Goal: Contribute content

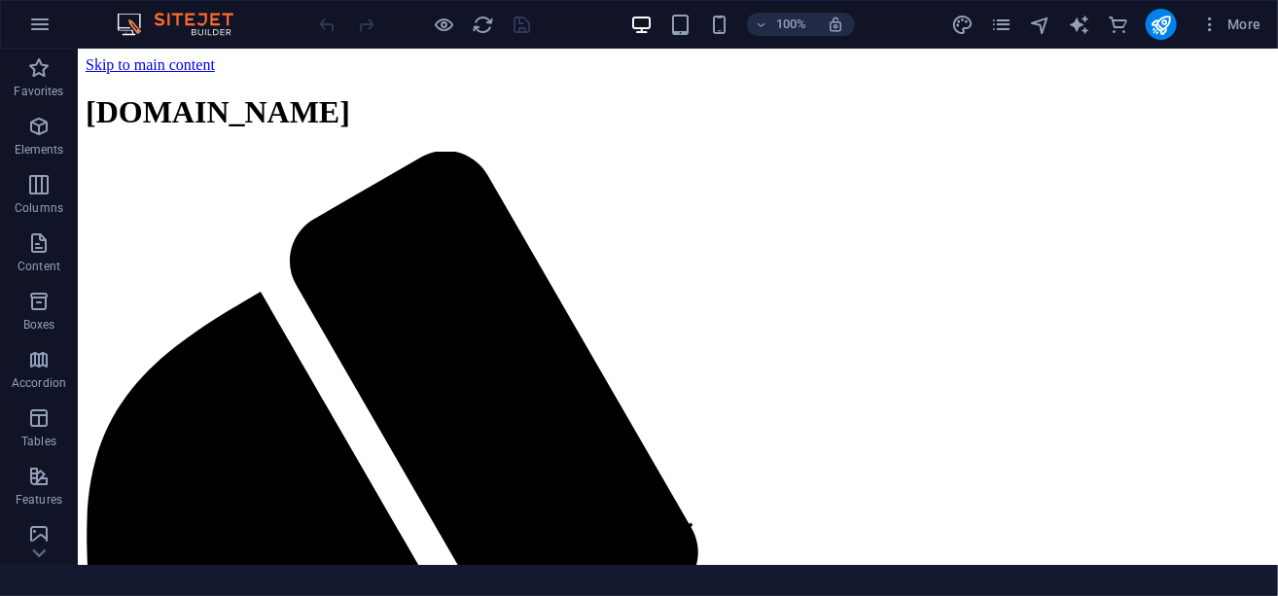
scroll to position [389, 0]
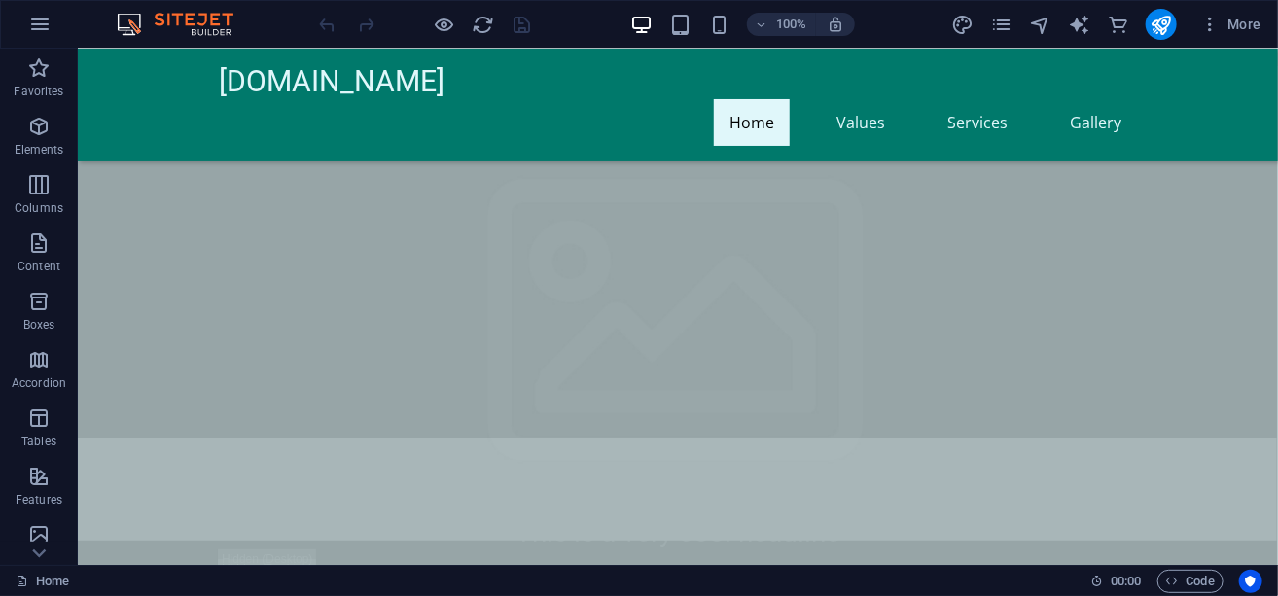
scroll to position [194, 0]
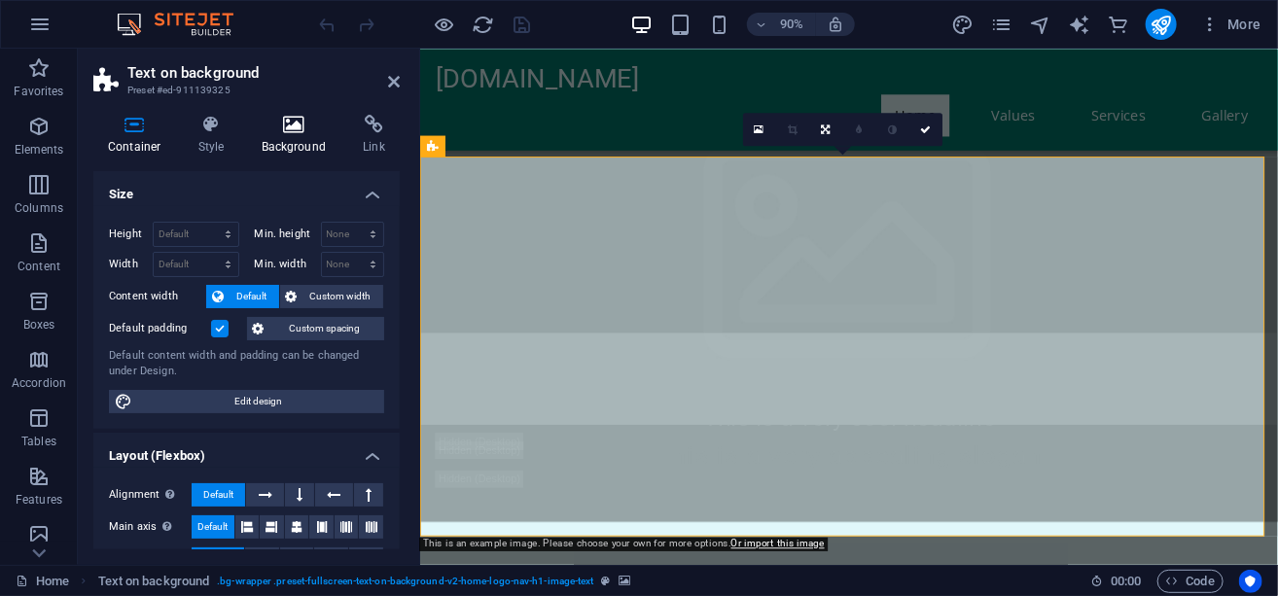
click at [282, 129] on icon at bounding box center [294, 124] width 94 height 19
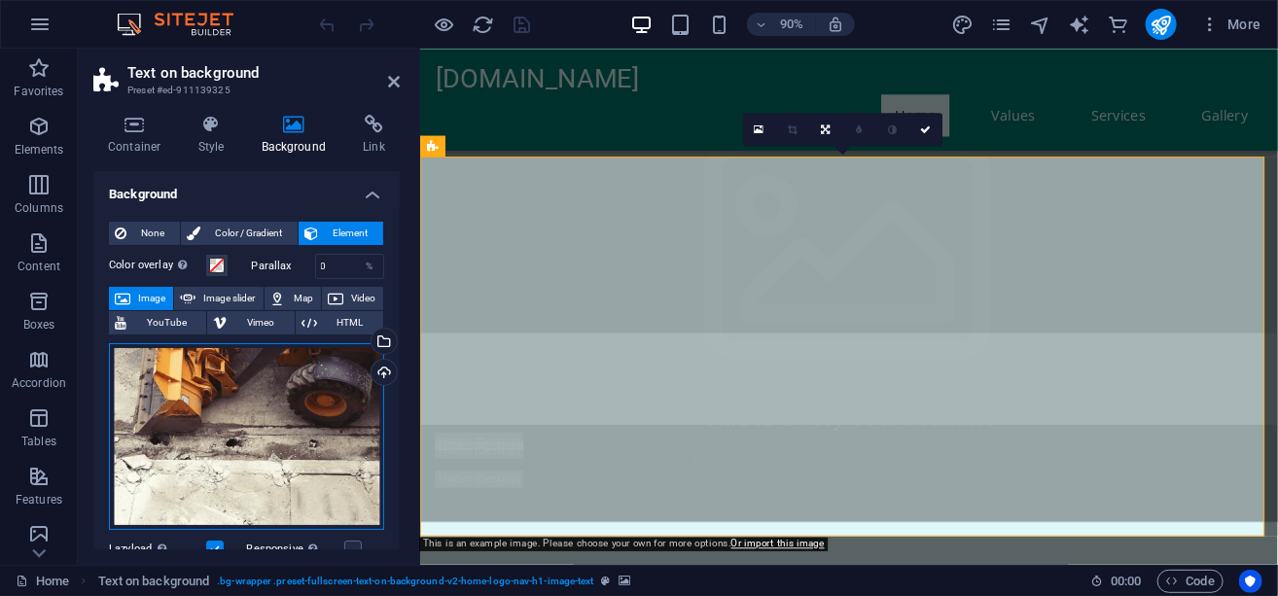
click at [277, 406] on div "Drag files here, click to choose files or select files from Files or our free s…" at bounding box center [246, 436] width 275 height 187
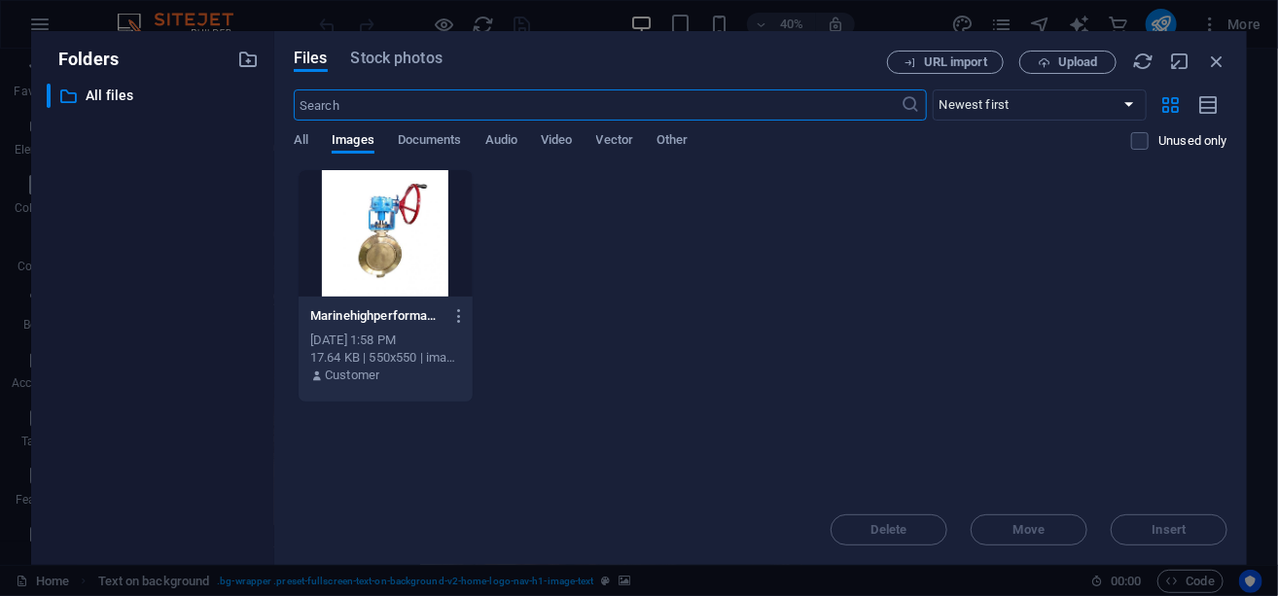
click at [385, 245] on div at bounding box center [385, 233] width 174 height 126
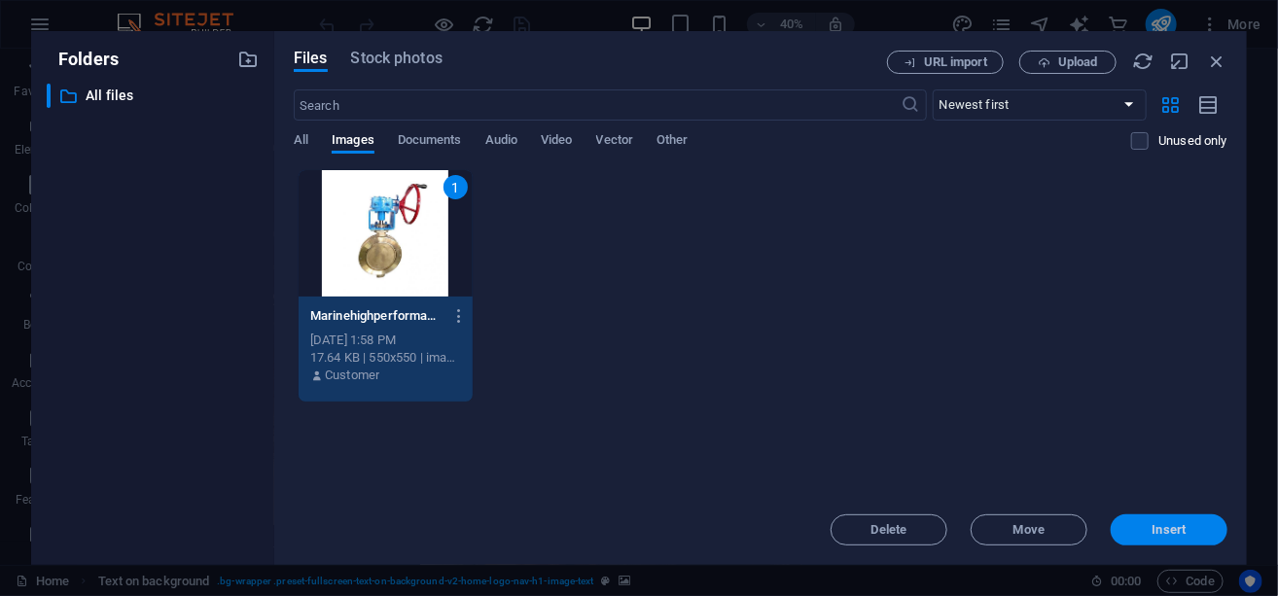
click at [1170, 527] on span "Insert" at bounding box center [1169, 530] width 34 height 12
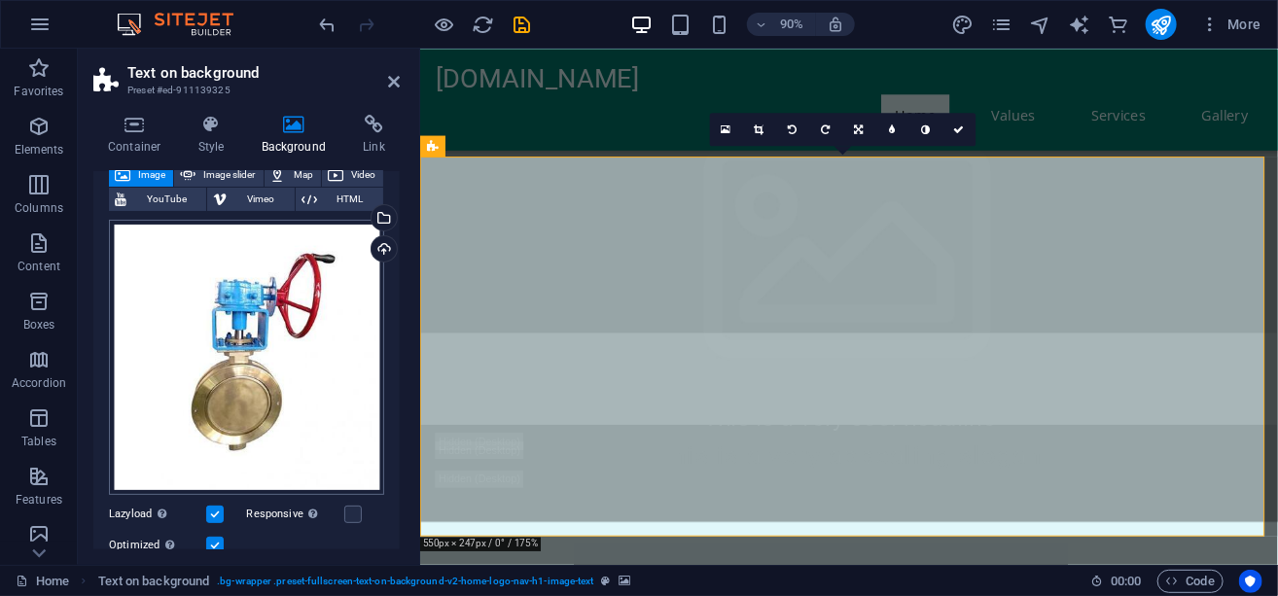
scroll to position [97, 0]
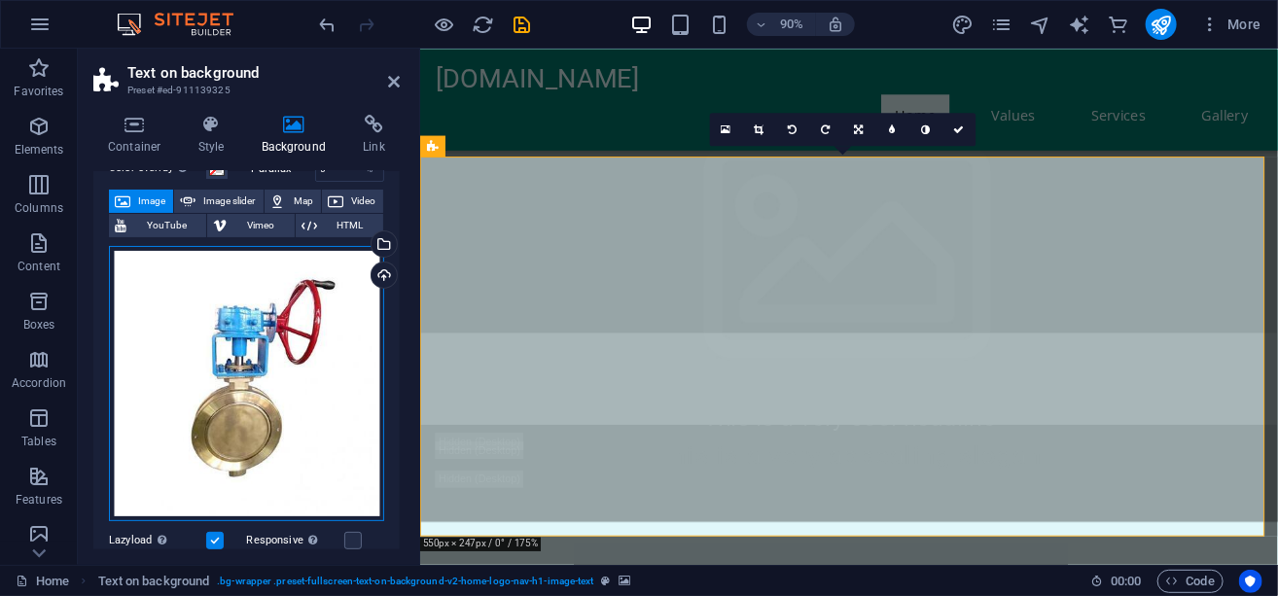
click at [219, 331] on div "Drag files here, click to choose files or select files from Files or our free s…" at bounding box center [246, 383] width 275 height 275
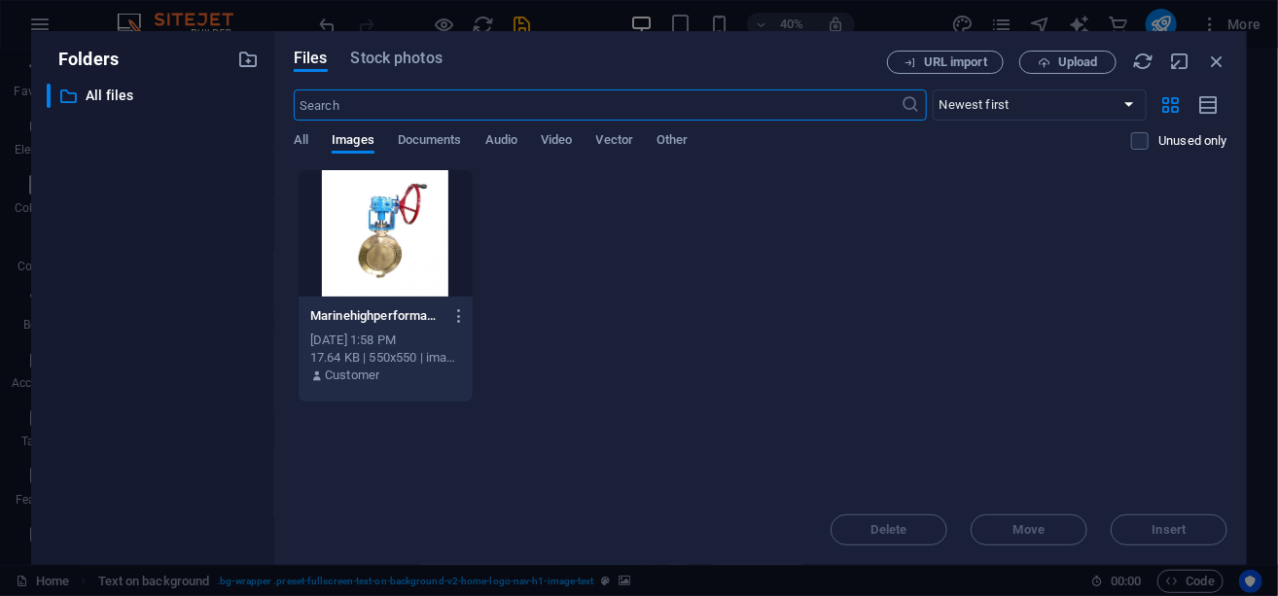
click at [389, 239] on div at bounding box center [385, 233] width 174 height 126
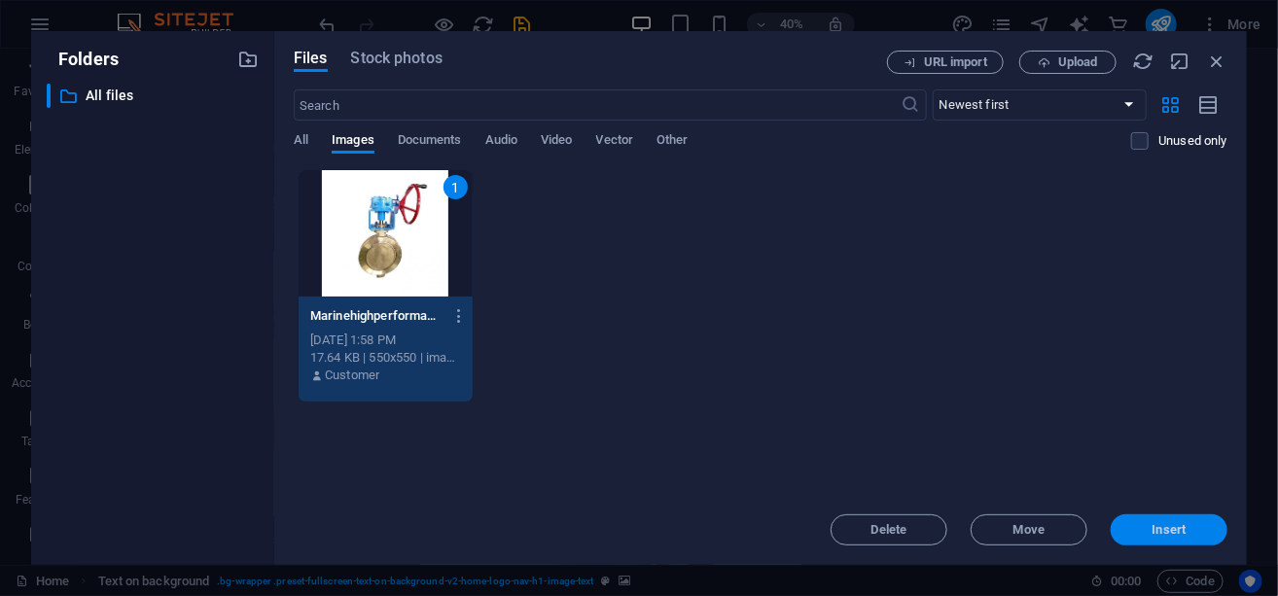
drag, startPoint x: 1163, startPoint y: 532, endPoint x: 479, endPoint y: 397, distance: 696.7
click at [1163, 532] on span "Insert" at bounding box center [1169, 530] width 34 height 12
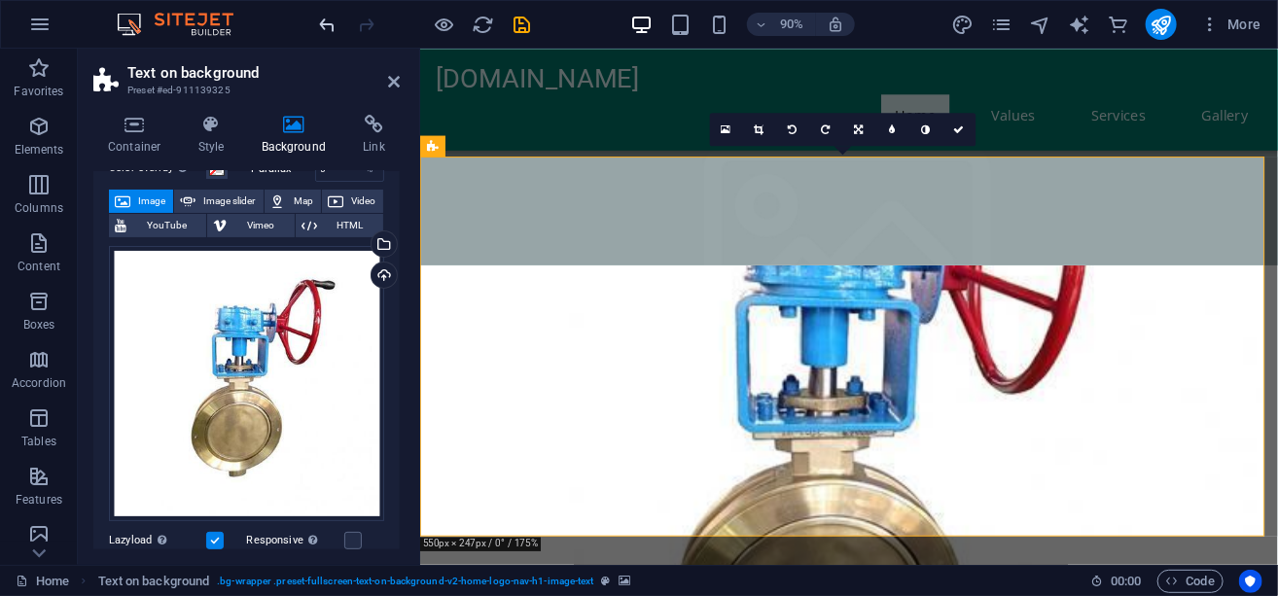
scroll to position [194, 0]
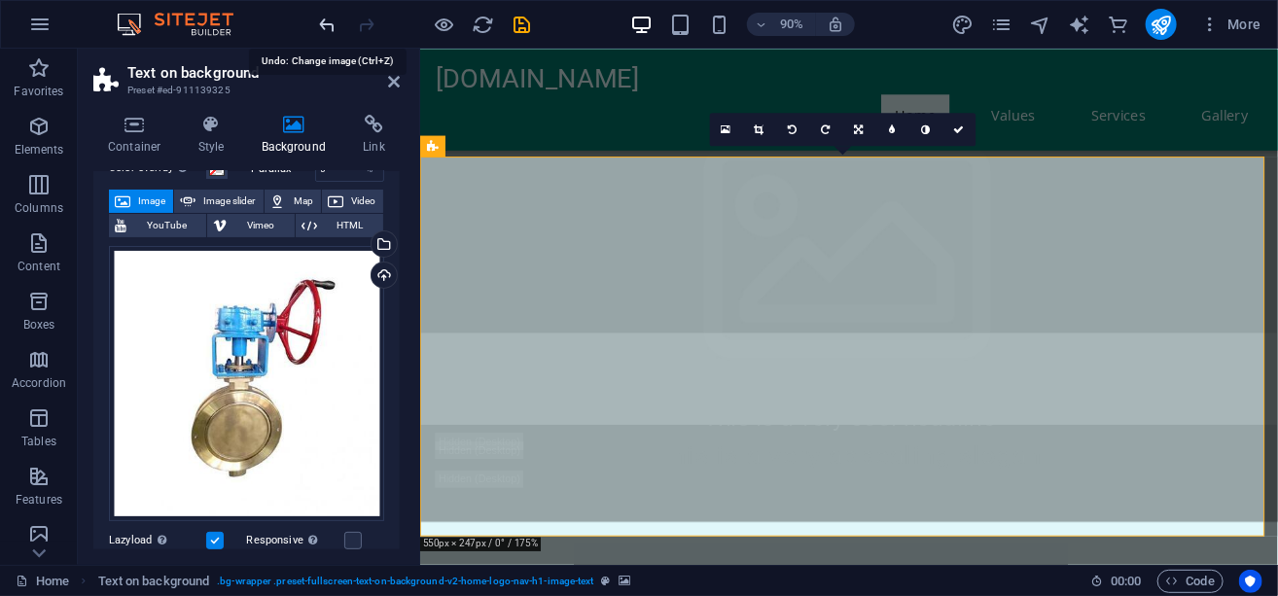
click at [326, 23] on icon "undo" at bounding box center [328, 25] width 22 height 22
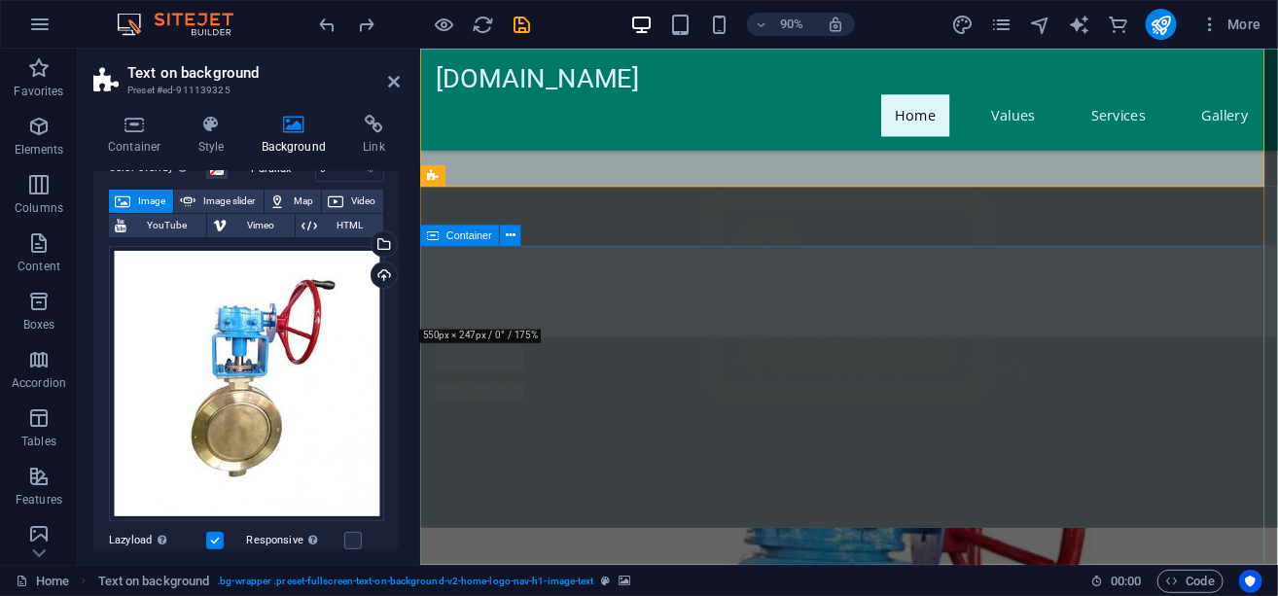
scroll to position [583, 0]
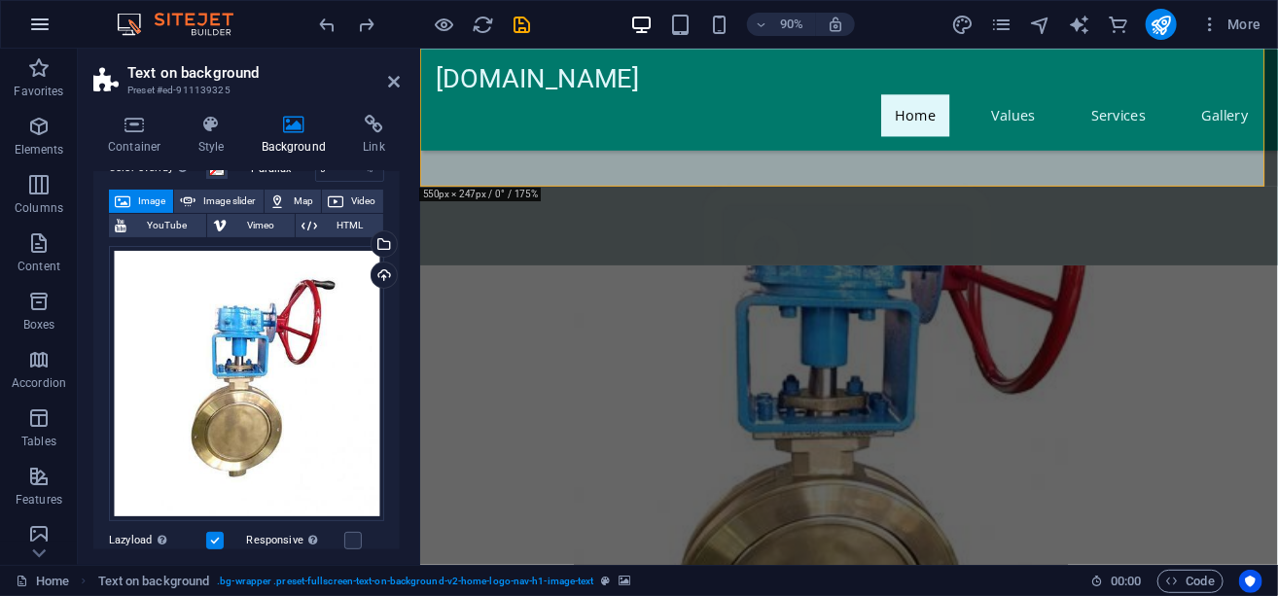
click at [36, 19] on icon "button" at bounding box center [39, 24] width 23 height 23
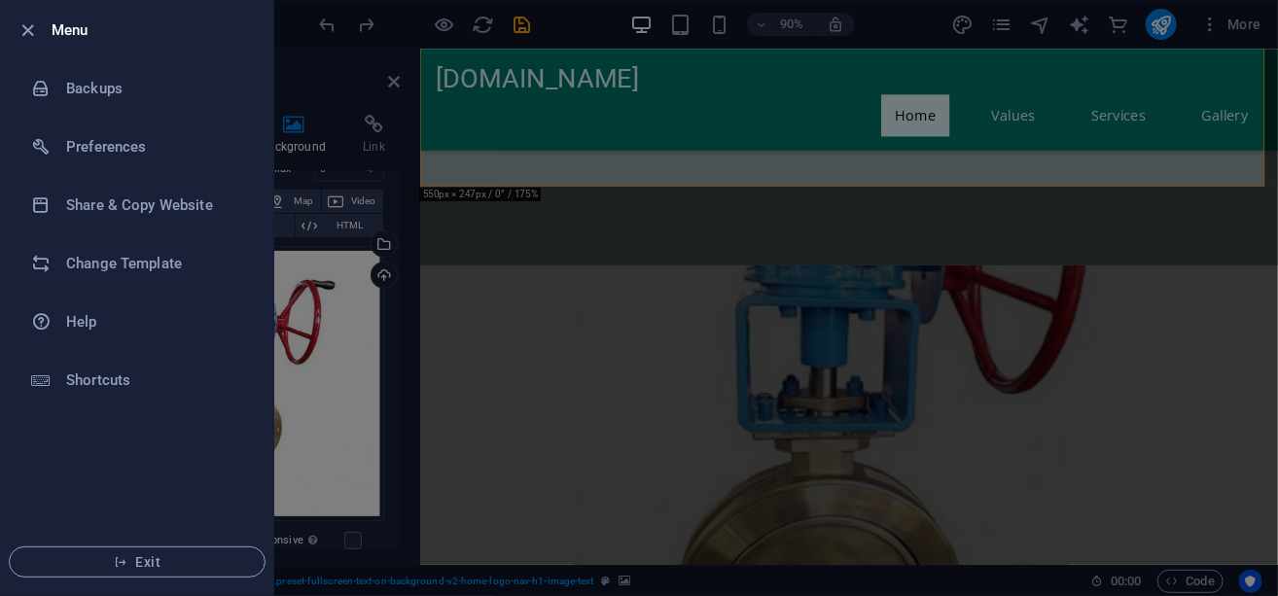
click at [52, 18] on h6 "Menu" at bounding box center [155, 29] width 206 height 23
click at [33, 25] on icon "button" at bounding box center [29, 30] width 22 height 22
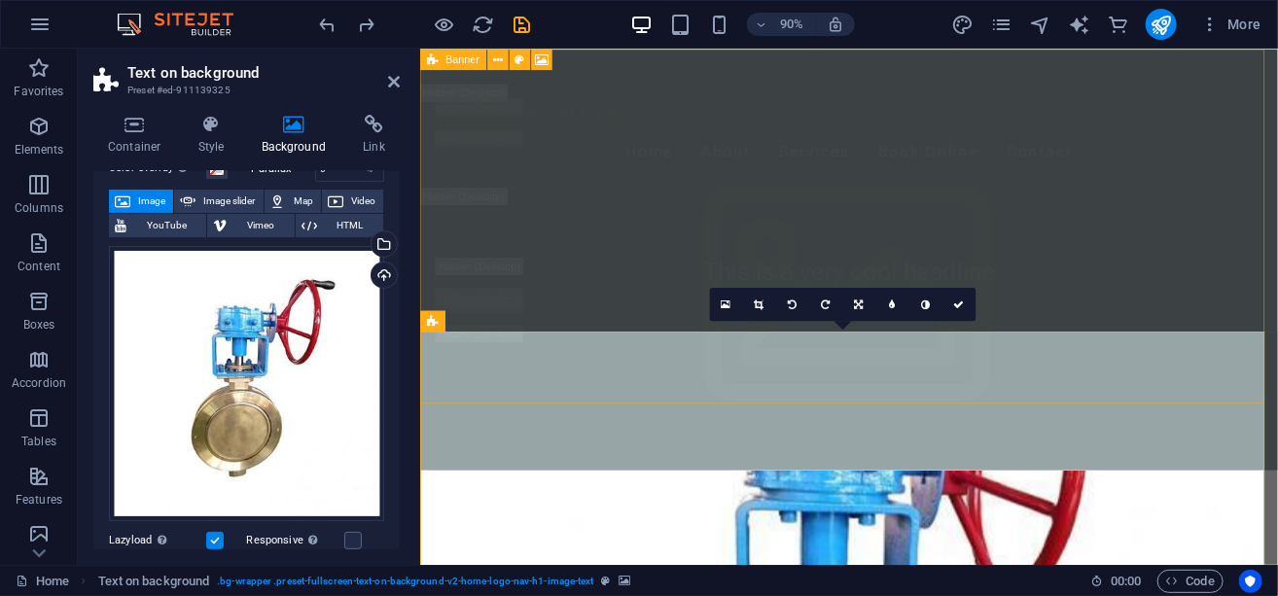
scroll to position [0, 0]
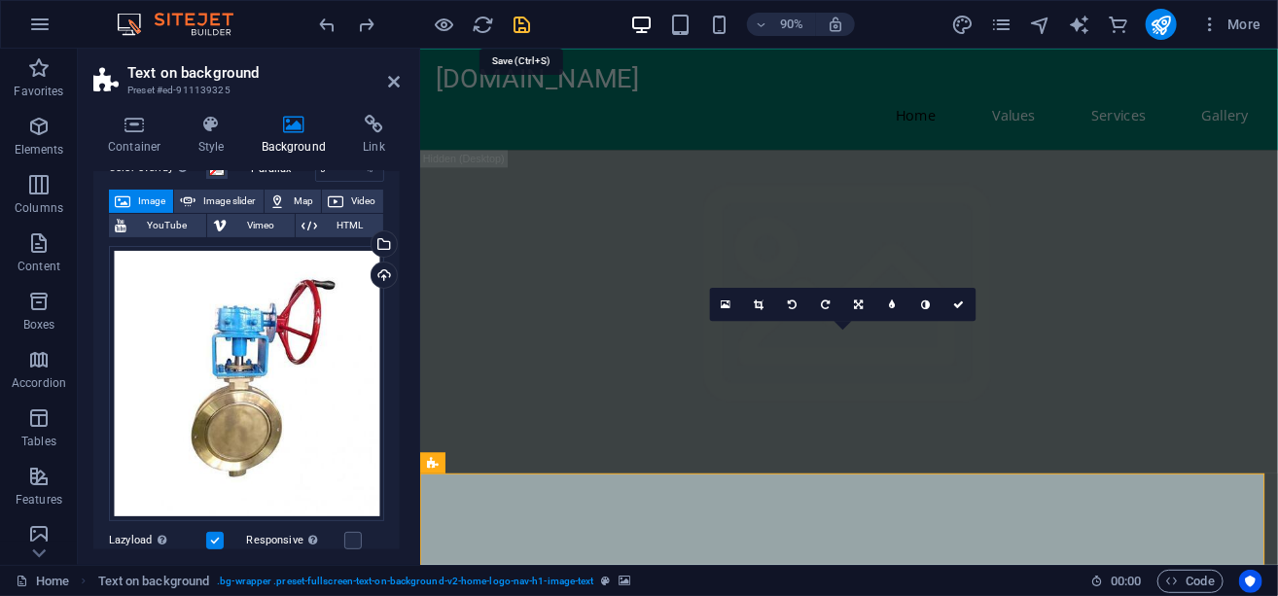
click at [519, 14] on icon "save" at bounding box center [522, 25] width 22 height 22
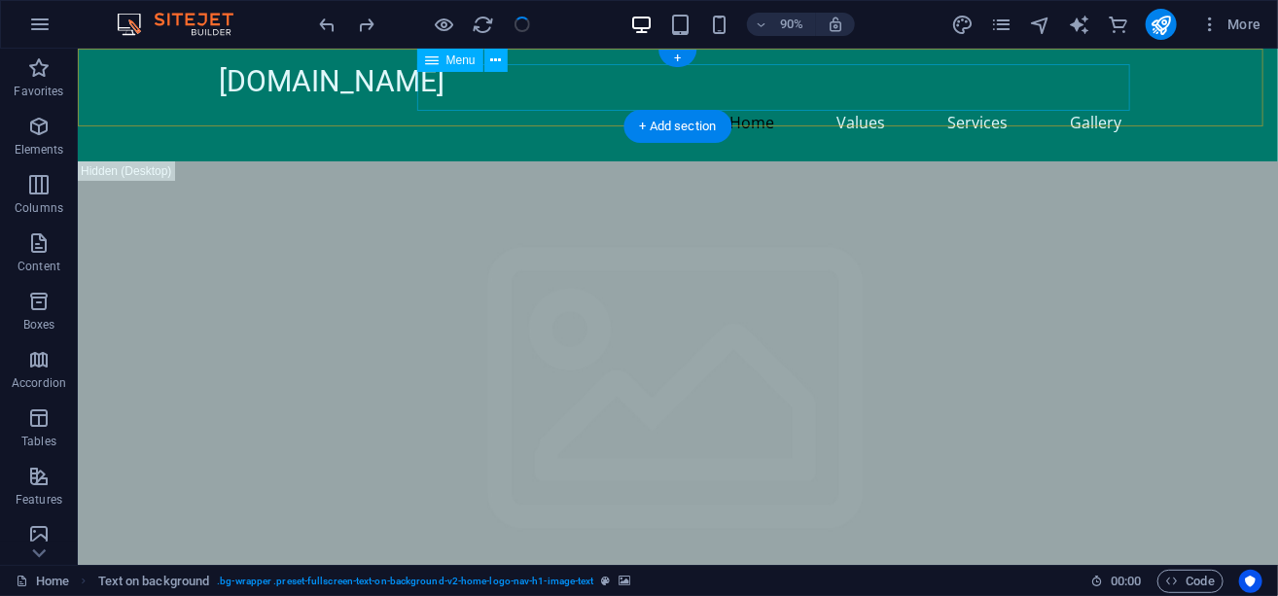
checkbox input "false"
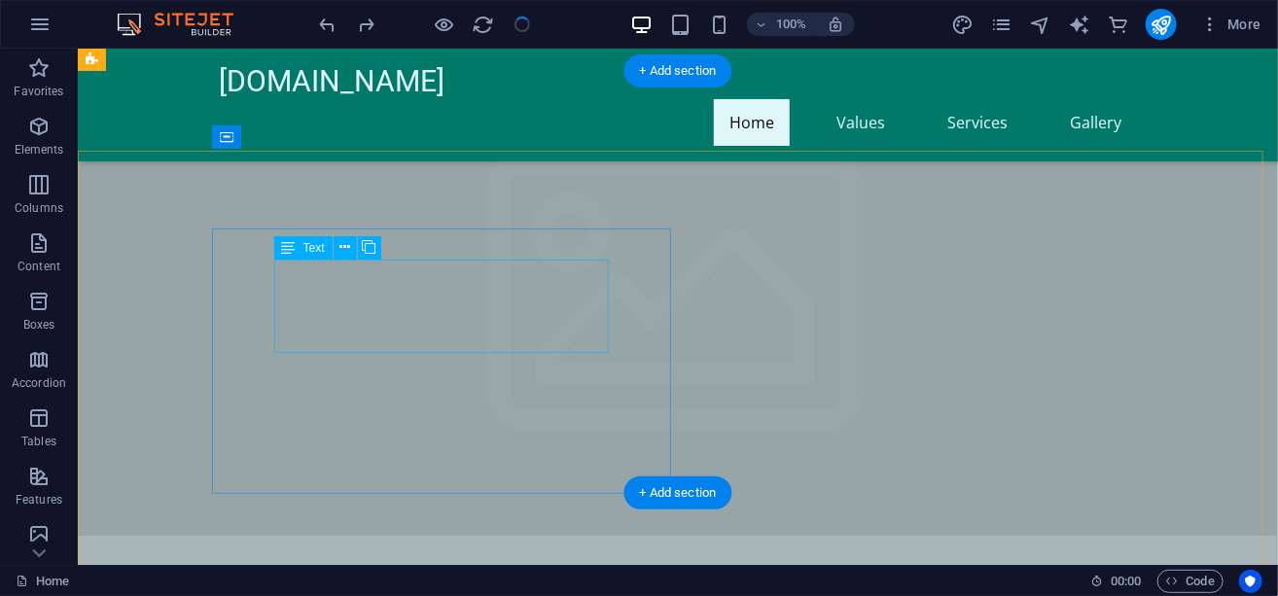
scroll to position [389, 0]
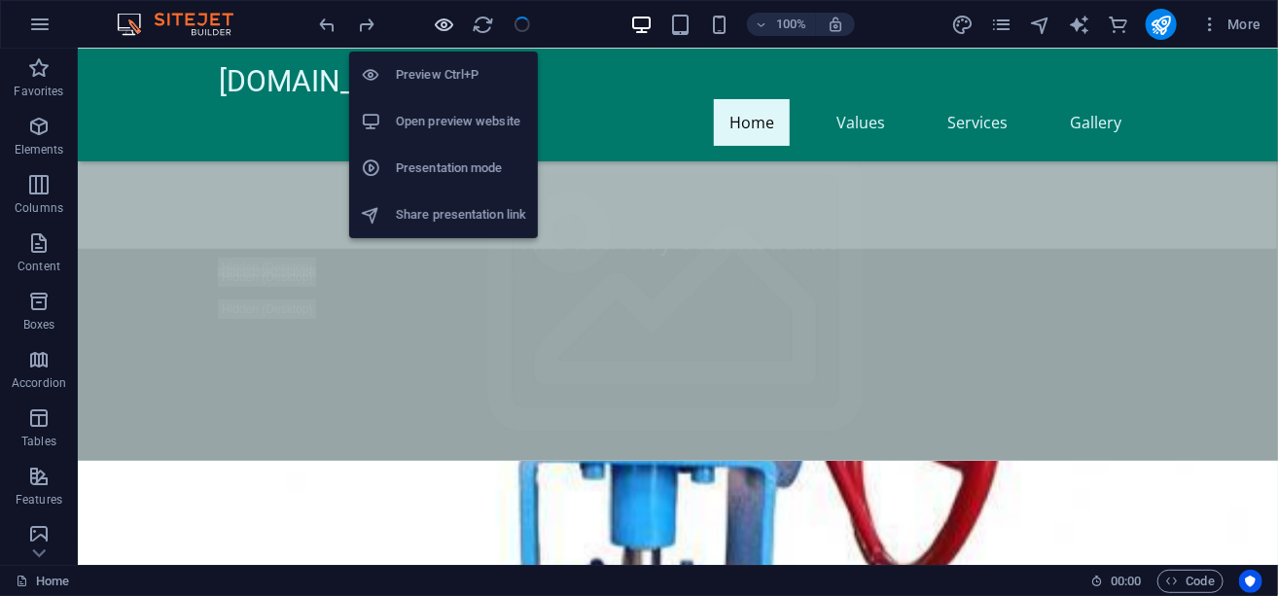
click at [439, 23] on icon "button" at bounding box center [445, 25] width 22 height 22
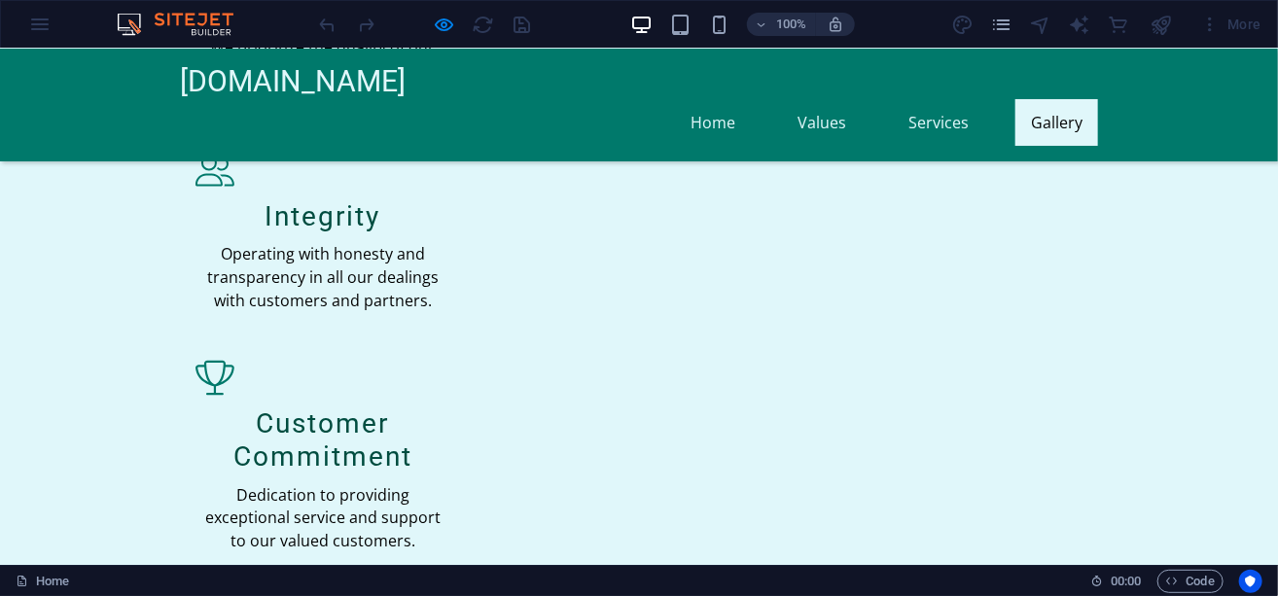
scroll to position [1446, 0]
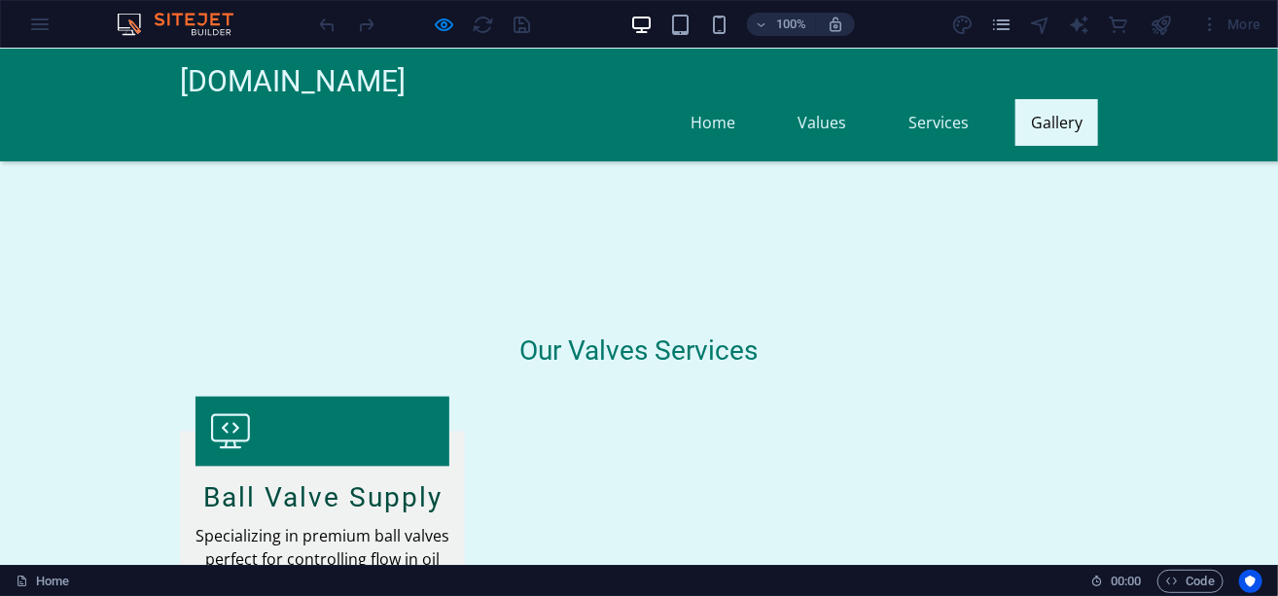
click at [1052, 98] on link "Gallery" at bounding box center [1056, 121] width 83 height 47
